Goal: Task Accomplishment & Management: Use online tool/utility

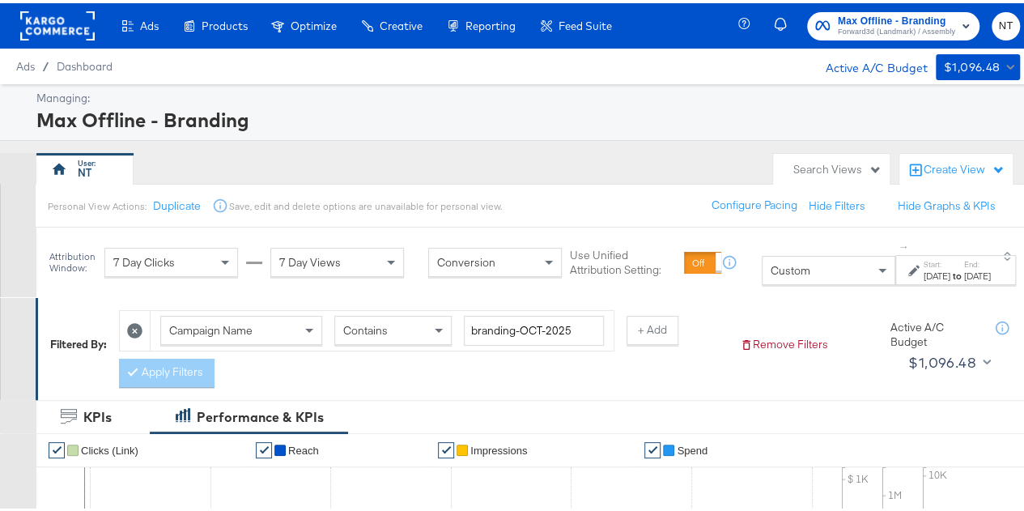
click at [924, 266] on label "Start:" at bounding box center [937, 261] width 27 height 11
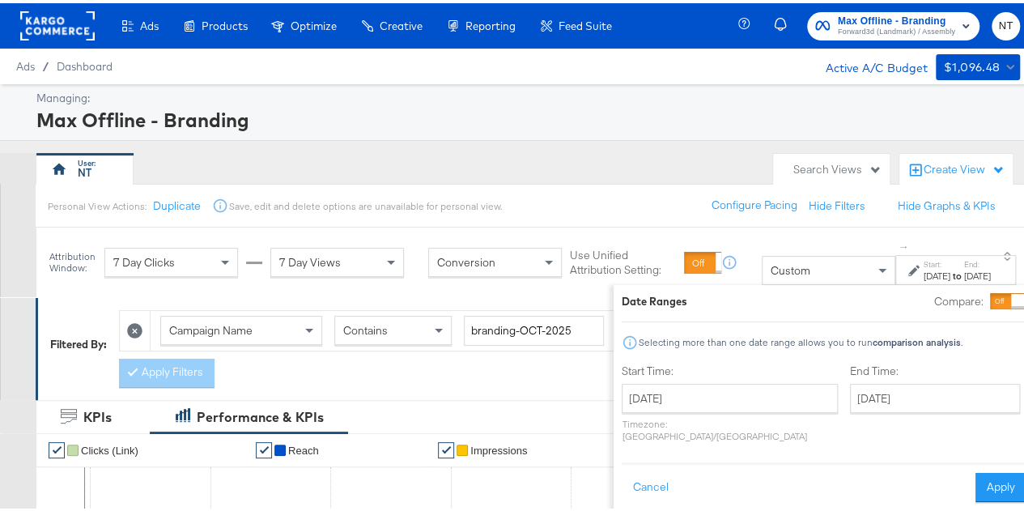
click at [820, 282] on div "Date Ranges Compare: Selecting more than one date range allows you to run compa…" at bounding box center [824, 394] width 421 height 225
click at [622, 470] on button "Cancel" at bounding box center [651, 484] width 58 height 29
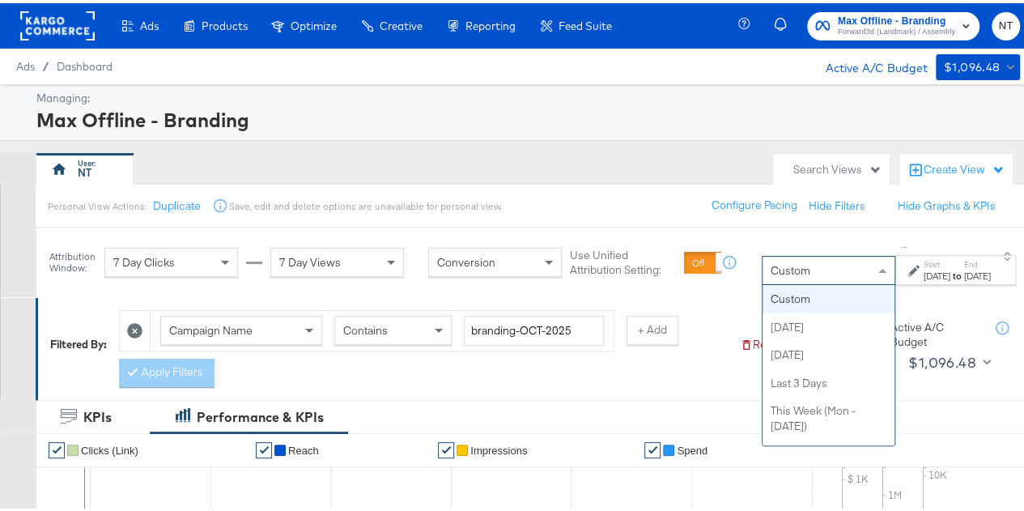
click at [795, 270] on div "Custom" at bounding box center [829, 267] width 132 height 28
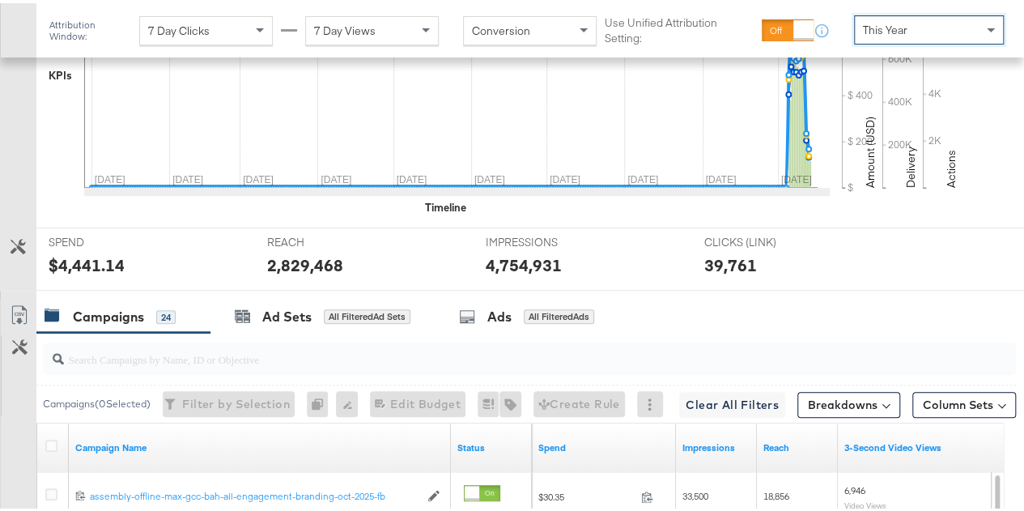
scroll to position [509, 0]
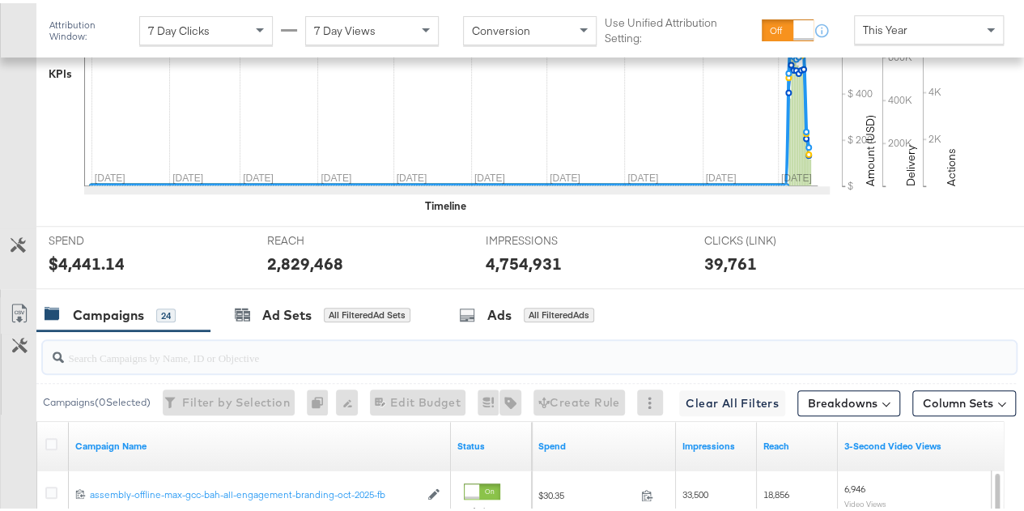
click at [205, 347] on input "search" at bounding box center [497, 348] width 867 height 32
paste input "social-sep-oct-2025-geo-target"
type input "social-sep-oct-2025-geo-target"
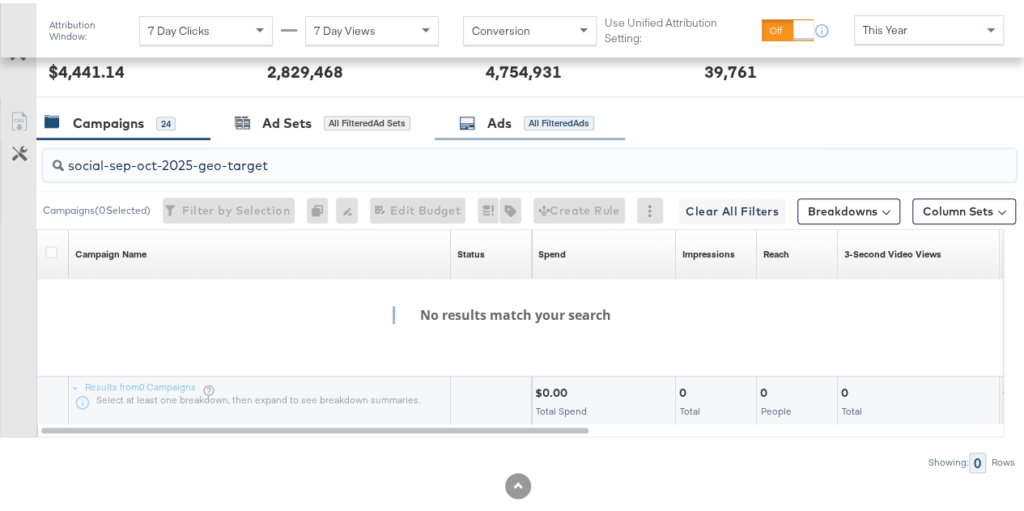
scroll to position [726, 0]
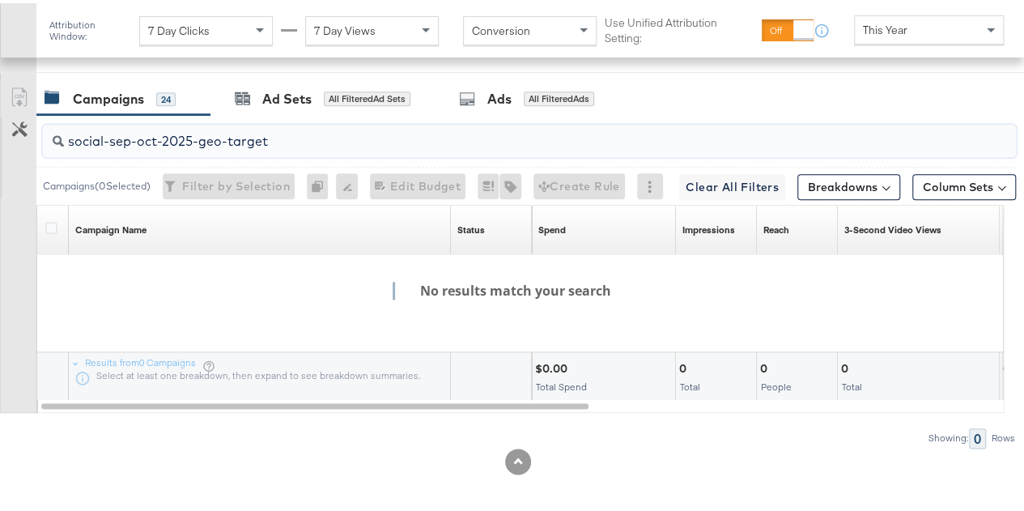
click at [321, 129] on input "social-sep-oct-2025-geo-target" at bounding box center [497, 132] width 867 height 32
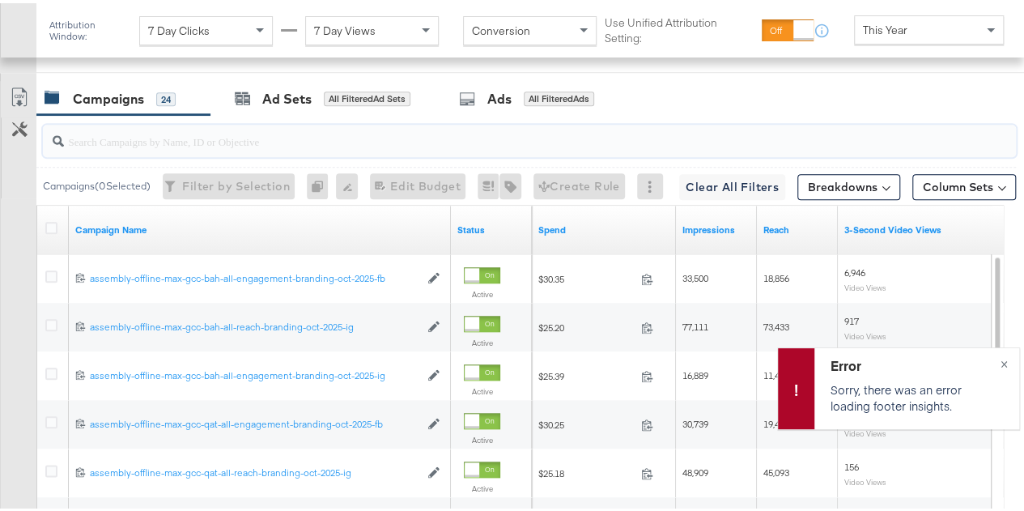
click at [257, 131] on input "search" at bounding box center [497, 132] width 867 height 32
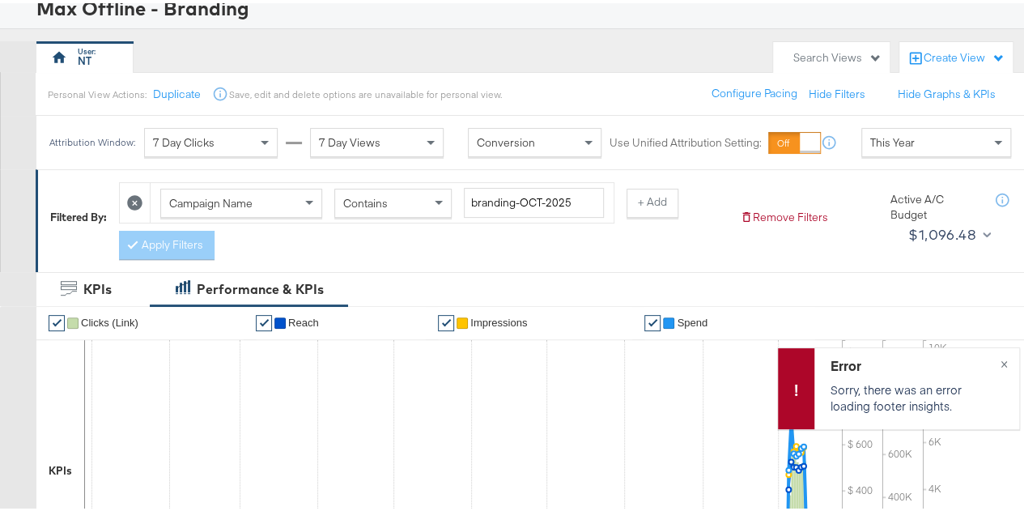
scroll to position [109, 0]
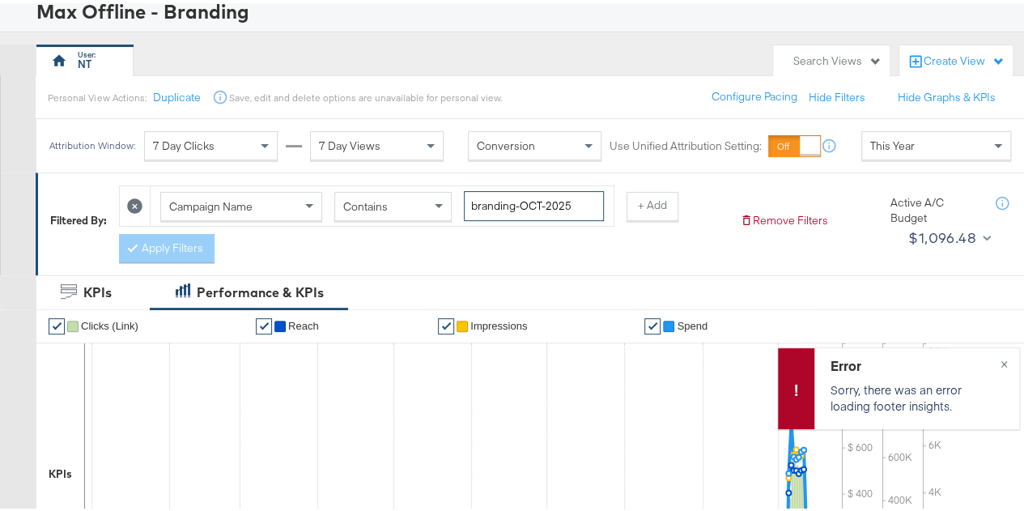
click at [537, 195] on input "branding-OCT-2025" at bounding box center [534, 203] width 140 height 30
paste input "social-sep-oct-2025-geo-target"
type input "social-sep-oct-2025-geo-target"
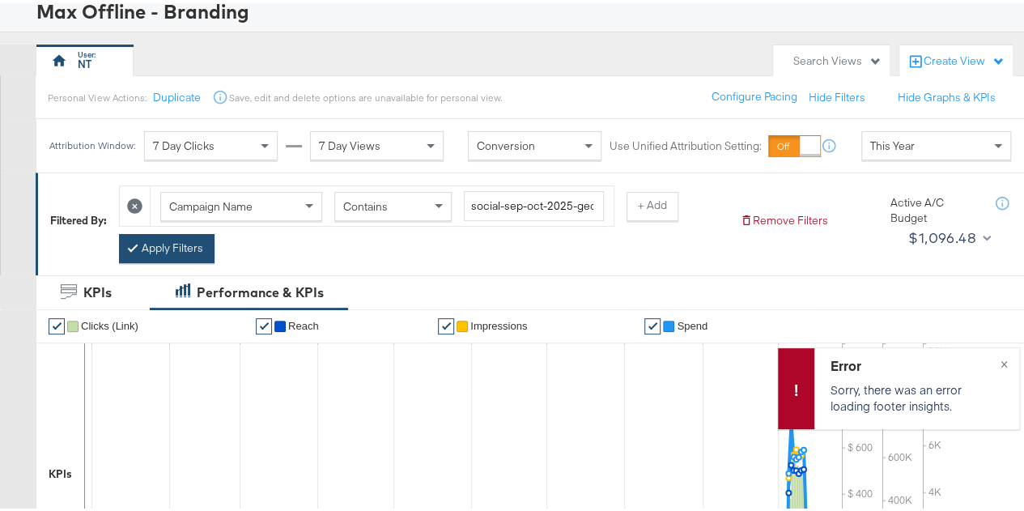
click at [139, 247] on div at bounding box center [135, 244] width 11 height 15
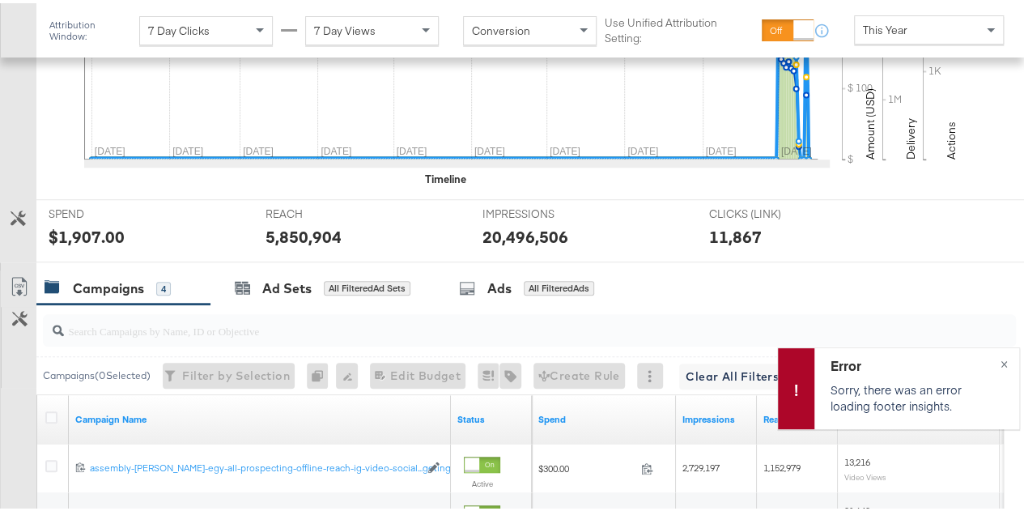
scroll to position [823, 0]
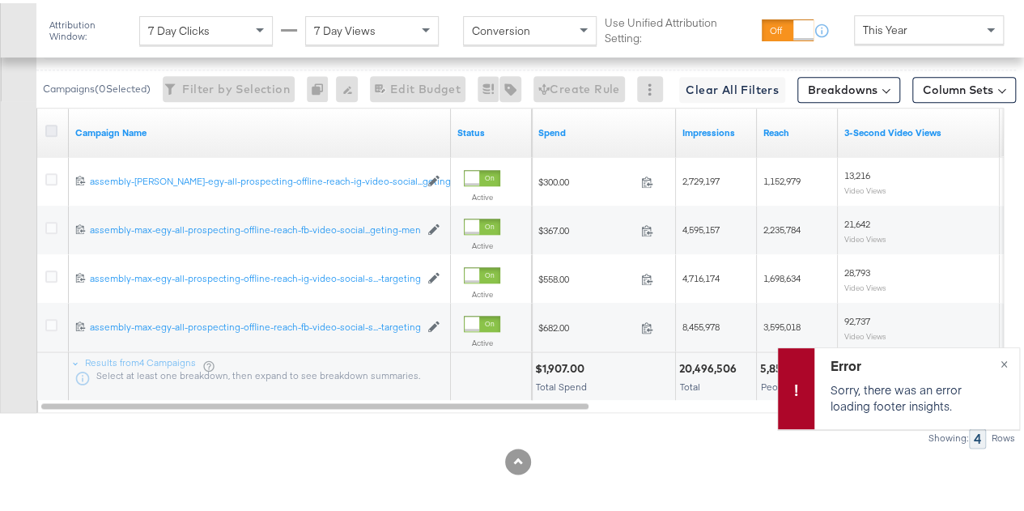
click at [50, 127] on icon at bounding box center [51, 127] width 12 height 12
click at [0, 0] on input "checkbox" at bounding box center [0, 0] width 0 height 0
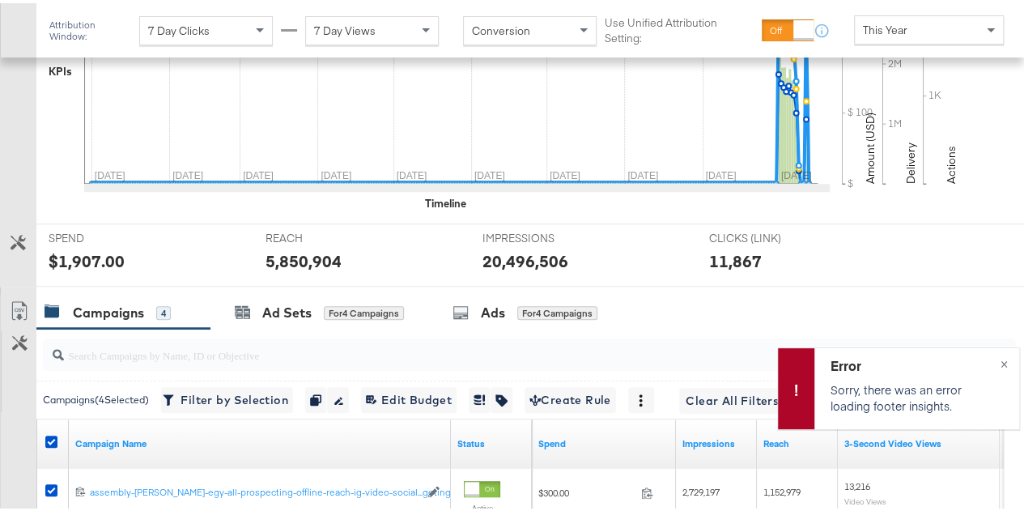
scroll to position [510, 0]
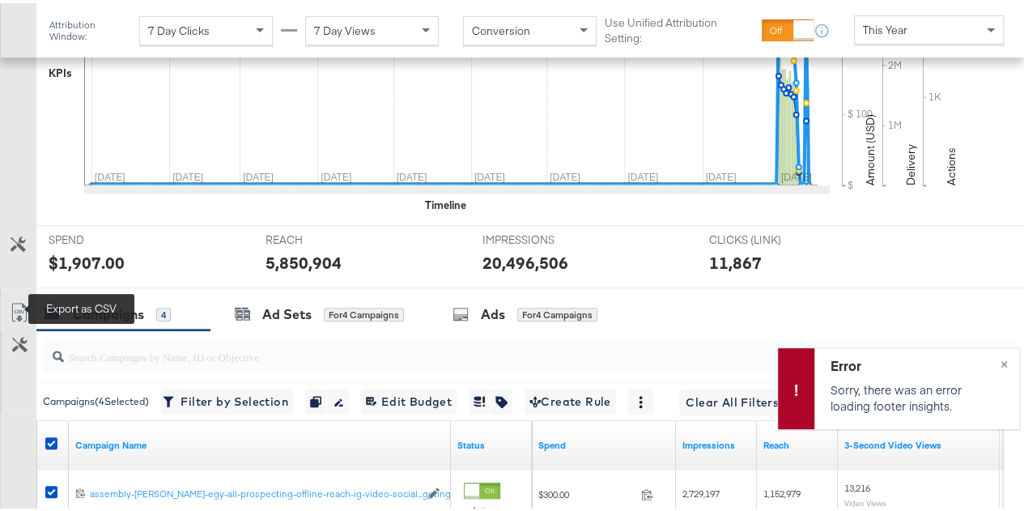
click at [23, 303] on icon at bounding box center [19, 309] width 19 height 19
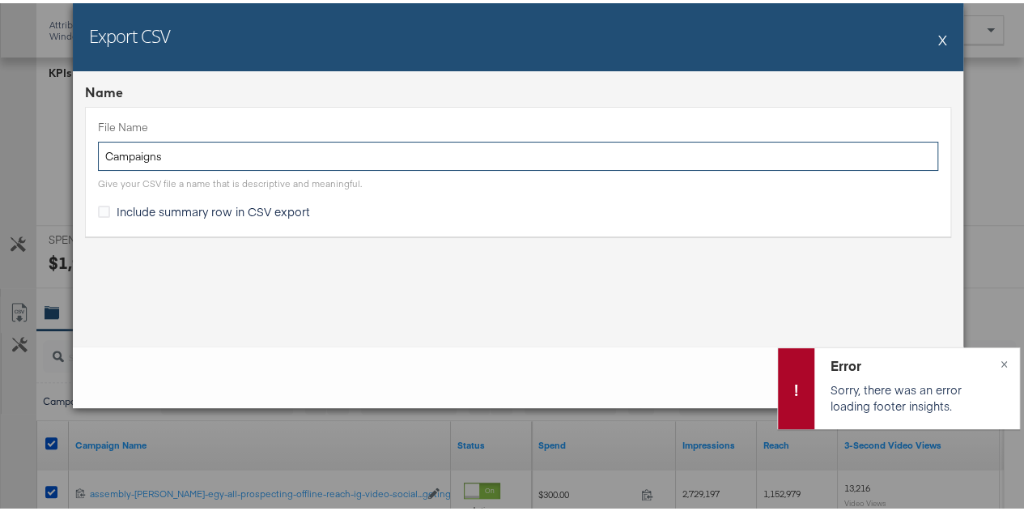
click at [342, 162] on input "Campaigns" at bounding box center [518, 153] width 841 height 30
paste input "social-sep-oct-2025-geo-target"
type input "social-sep-oct-2025-geo-target"
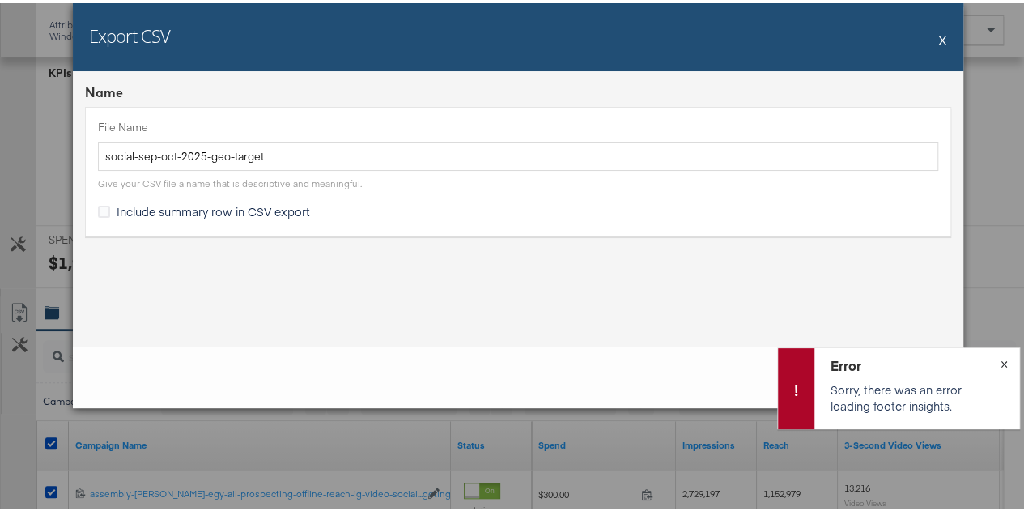
click at [1002, 360] on button "×" at bounding box center [1005, 359] width 30 height 29
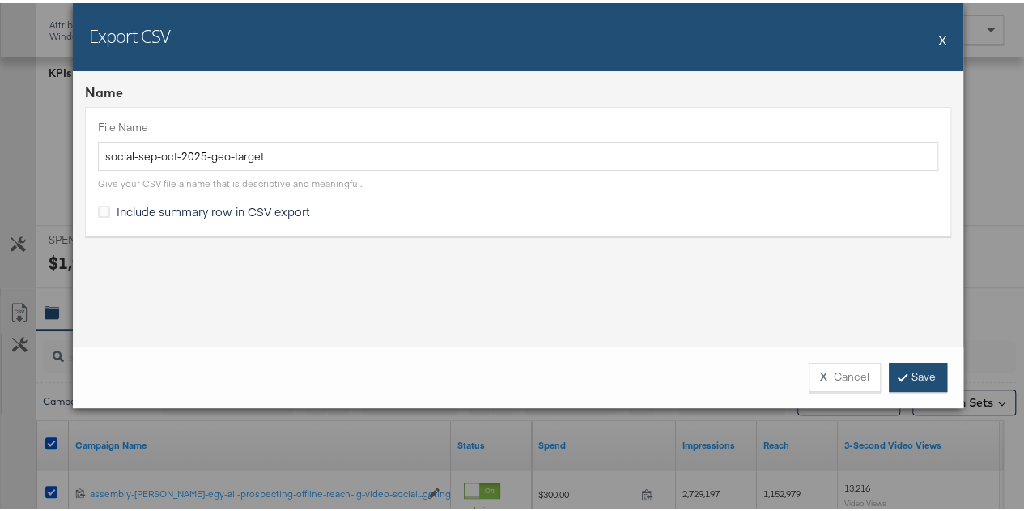
click at [896, 386] on link "Save" at bounding box center [918, 374] width 58 height 29
